Goal: Task Accomplishment & Management: Complete application form

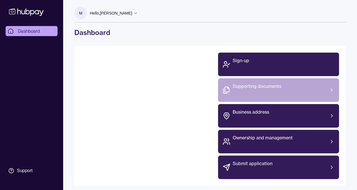
scroll to position [5, 0]
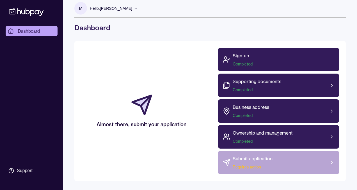
click at [320, 159] on div "Submit application Requires action" at bounding box center [278, 163] width 121 height 24
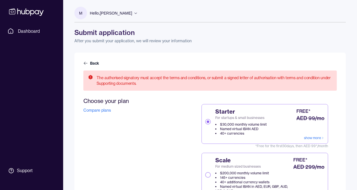
scroll to position [140, 0]
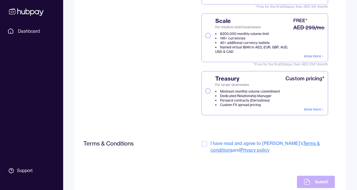
click at [205, 35] on button "Scale For medium sized businesses $200,000 monthly volume limit 145+ currencies…" at bounding box center [208, 36] width 6 height 6
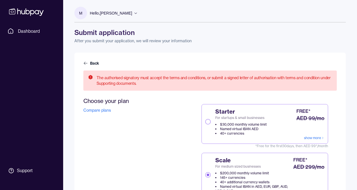
click at [37, 8] on icon at bounding box center [26, 12] width 37 height 10
click at [36, 10] on icon at bounding box center [26, 12] width 34 height 8
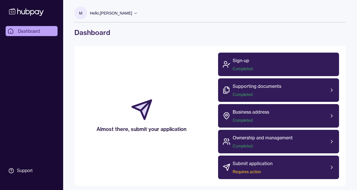
click at [19, 15] on icon at bounding box center [26, 12] width 37 height 10
click at [20, 13] on icon at bounding box center [26, 12] width 37 height 10
click at [22, 14] on icon at bounding box center [26, 12] width 34 height 8
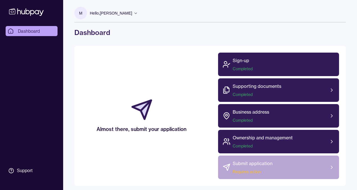
click at [264, 167] on div "Submit application Requires action" at bounding box center [252, 167] width 40 height 15
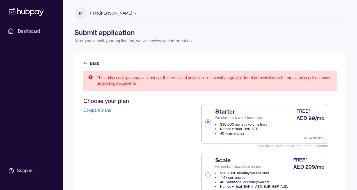
scroll to position [26, 0]
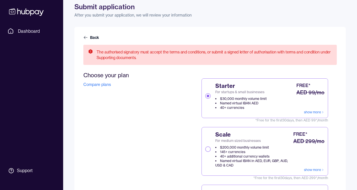
click at [236, 123] on div "Starter For startups & small businesses $30,000 monthly volume limit Named virt…" at bounding box center [264, 156] width 126 height 155
click at [217, 142] on span "For medium sized businesses" at bounding box center [253, 141] width 77 height 4
click at [211, 147] on button "Scale For medium sized businesses $200,000 monthly volume limit 145+ currencies…" at bounding box center [208, 150] width 6 height 6
click at [204, 151] on label "Scale For medium sized businesses $200,000 monthly volume limit 145+ currencies…" at bounding box center [264, 151] width 126 height 49
click at [205, 151] on button "Scale For medium sized businesses $200,000 monthly volume limit 145+ currencies…" at bounding box center [208, 150] width 6 height 6
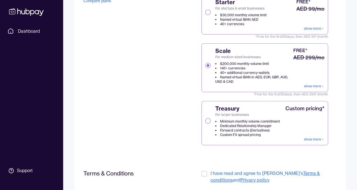
scroll to position [159, 0]
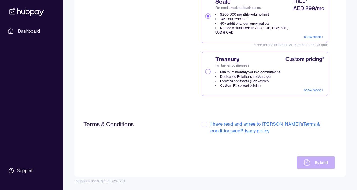
click at [208, 123] on div at bounding box center [204, 127] width 7 height 13
click at [202, 130] on div at bounding box center [204, 127] width 7 height 13
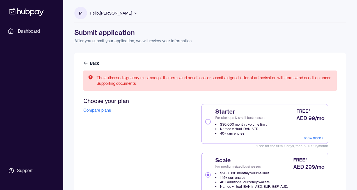
click at [40, 13] on icon at bounding box center [26, 12] width 37 height 10
click at [38, 13] on icon at bounding box center [26, 12] width 34 height 8
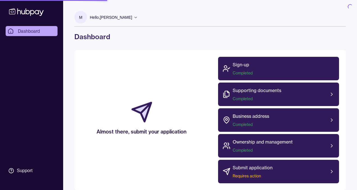
click at [38, 13] on icon at bounding box center [26, 12] width 34 height 8
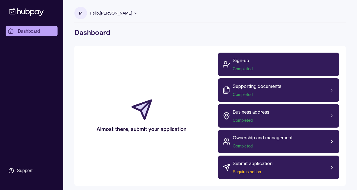
click at [36, 12] on icon at bounding box center [26, 12] width 37 height 10
click at [34, 12] on icon at bounding box center [26, 12] width 37 height 10
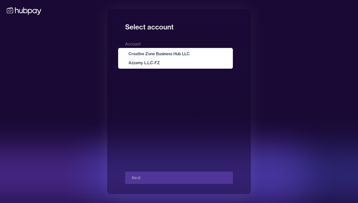
click at [197, 56] on body "**********" at bounding box center [179, 101] width 358 height 203
select select "**********"
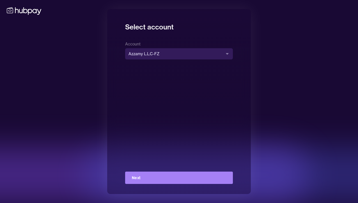
click at [166, 176] on button "Next" at bounding box center [179, 178] width 108 height 12
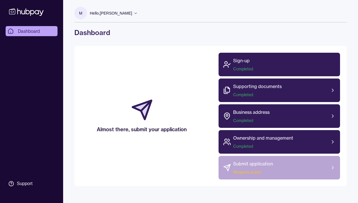
click at [246, 162] on p "Submit application" at bounding box center [253, 163] width 40 height 7
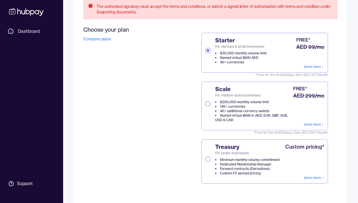
scroll to position [81, 0]
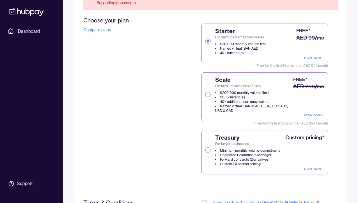
click at [207, 96] on button "Scale For medium sized businesses $200,000 monthly volume limit 145+ currencies…" at bounding box center [208, 95] width 6 height 6
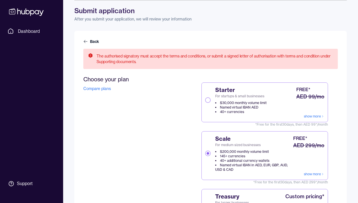
scroll to position [0, 0]
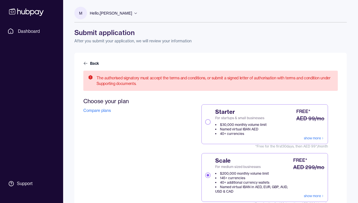
click at [151, 88] on div "The authorised signatory must accept the terms and conditions, or submit a sign…" at bounding box center [210, 81] width 254 height 20
click at [155, 125] on div "Choose your plan Compare plans" at bounding box center [125, 182] width 84 height 169
